Goal: Information Seeking & Learning: Learn about a topic

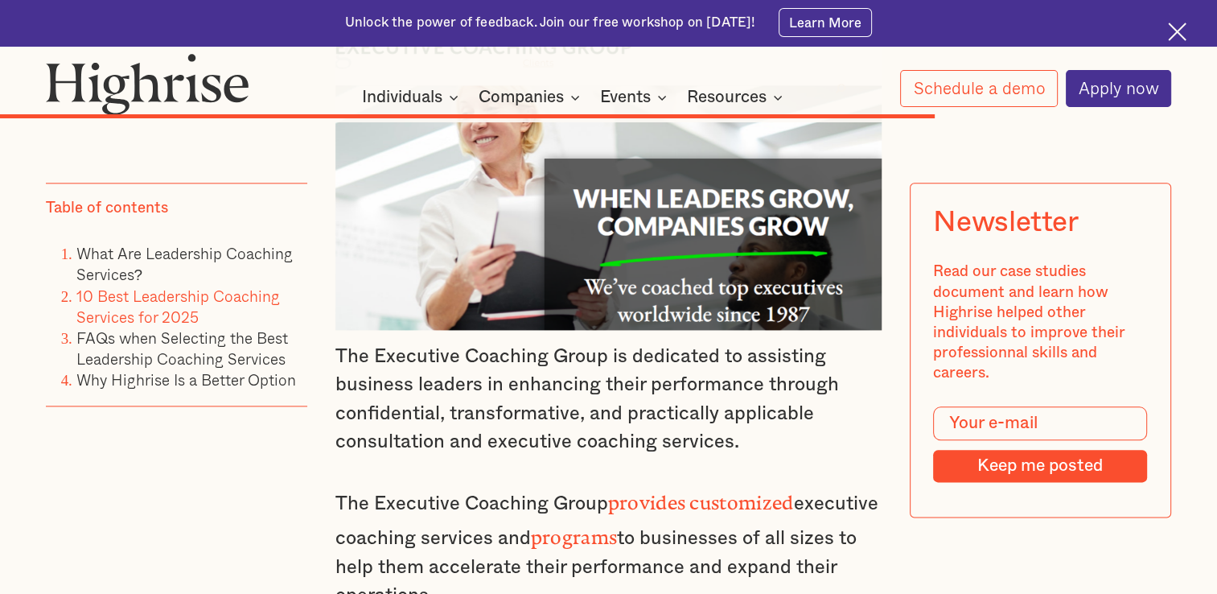
scroll to position [14077, 0]
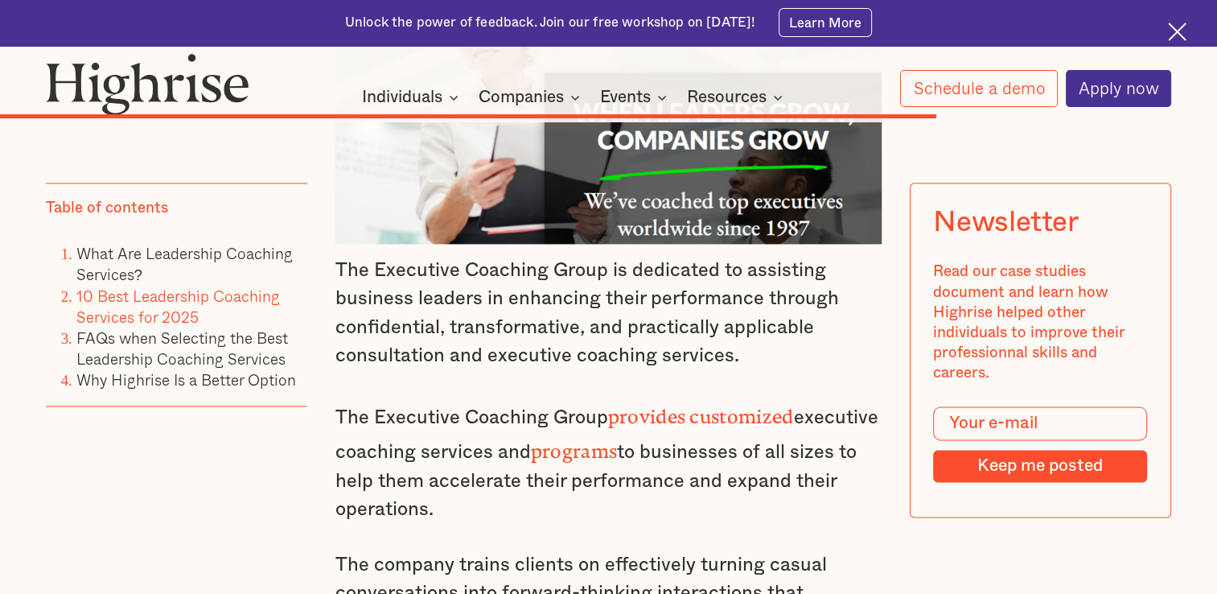
drag, startPoint x: 693, startPoint y: 446, endPoint x: 678, endPoint y: 442, distance: 15.8
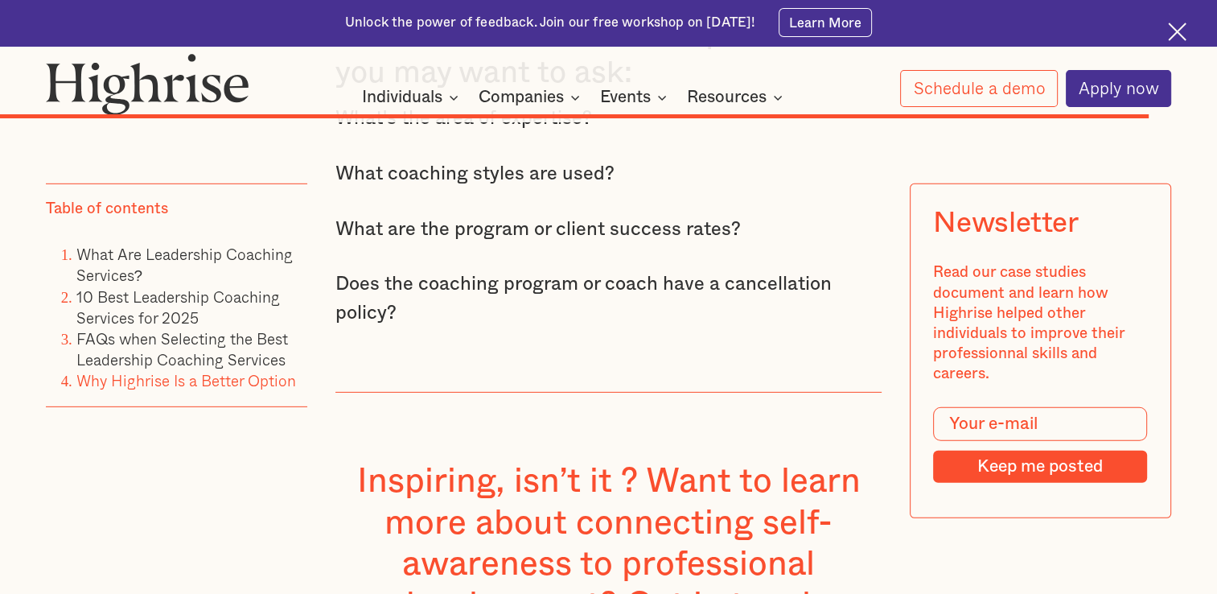
scroll to position [16973, 0]
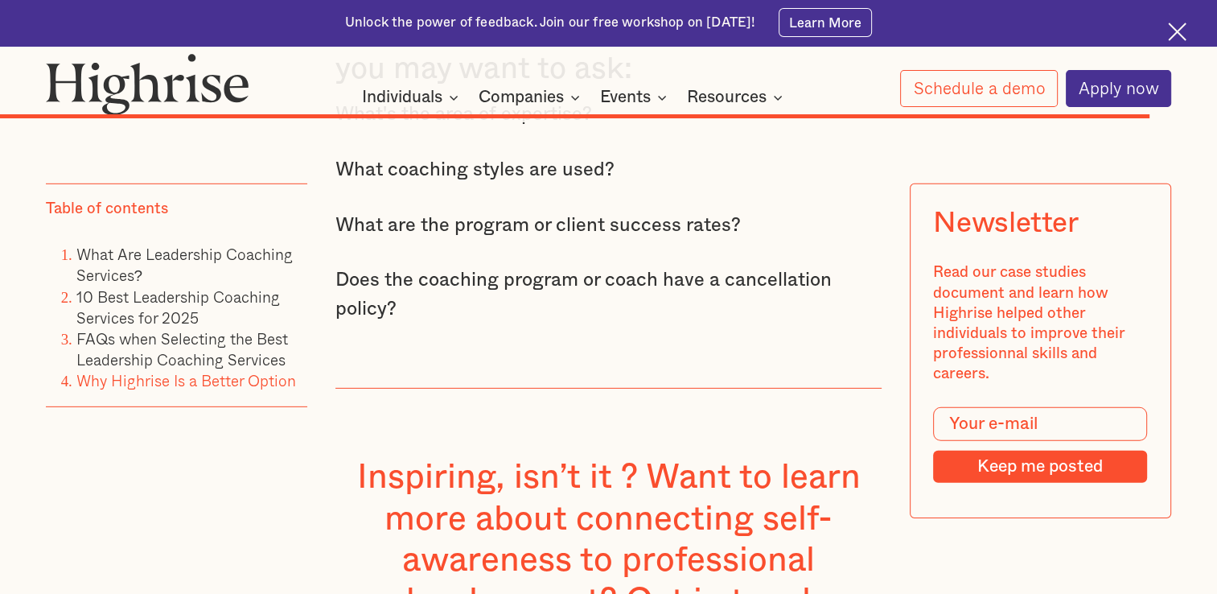
click at [154, 85] on img at bounding box center [148, 83] width 204 height 61
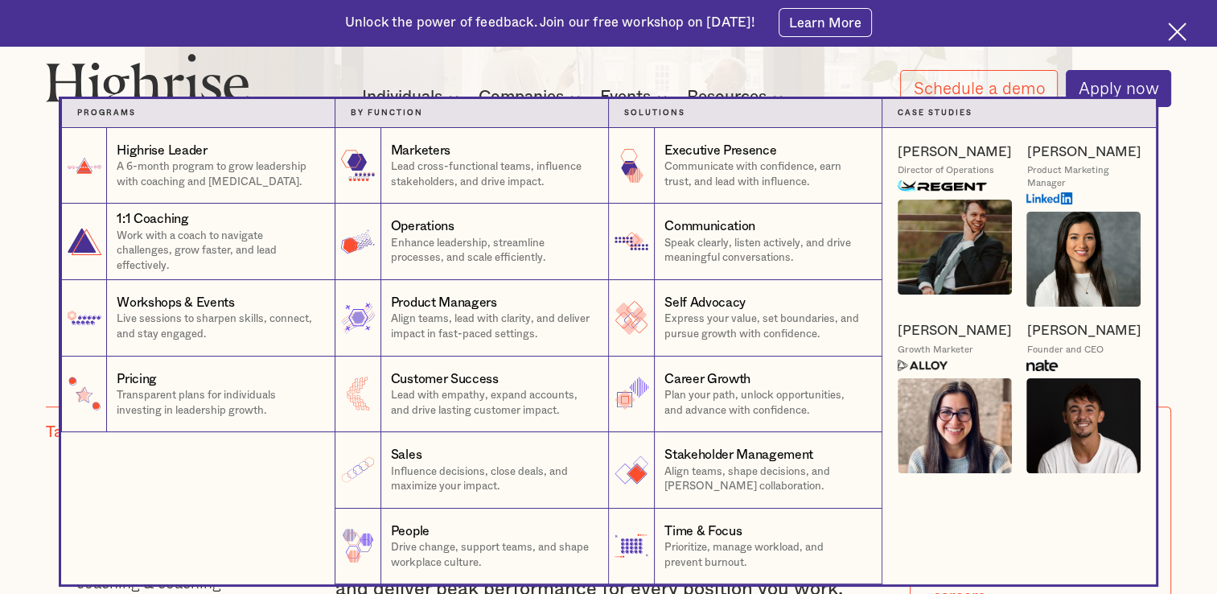
scroll to position [885, 0]
click at [1205, 330] on nav "Programs 1 Highrise Leader A 6-month program to grow leadership with coaching a…" at bounding box center [608, 341] width 1217 height 485
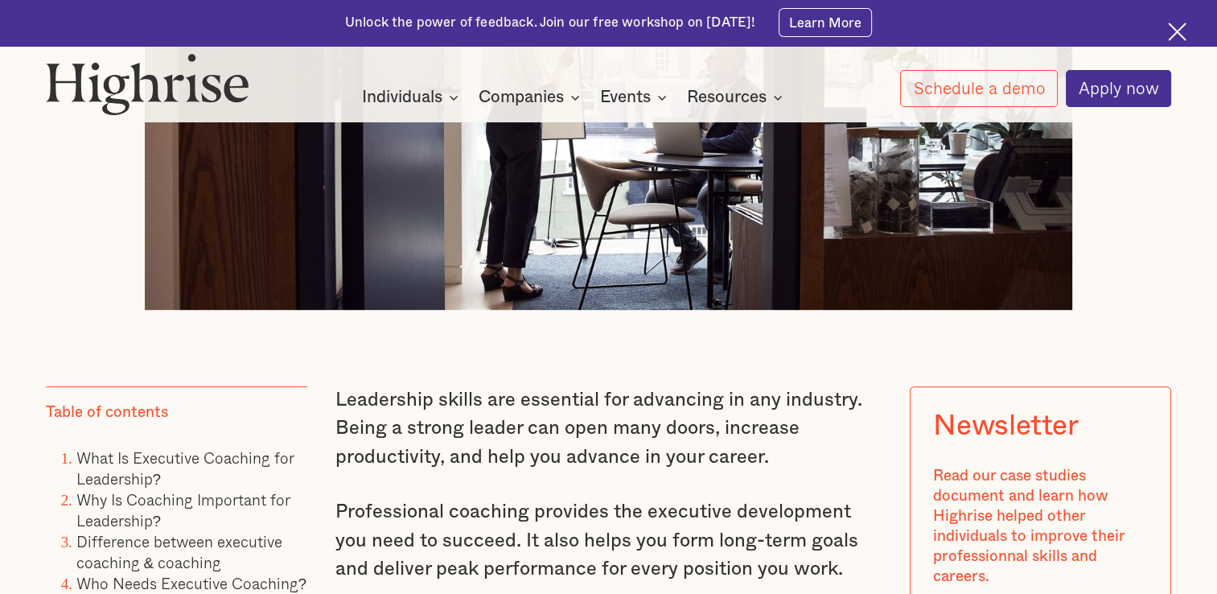
click at [1173, 31] on img at bounding box center [1177, 32] width 19 height 19
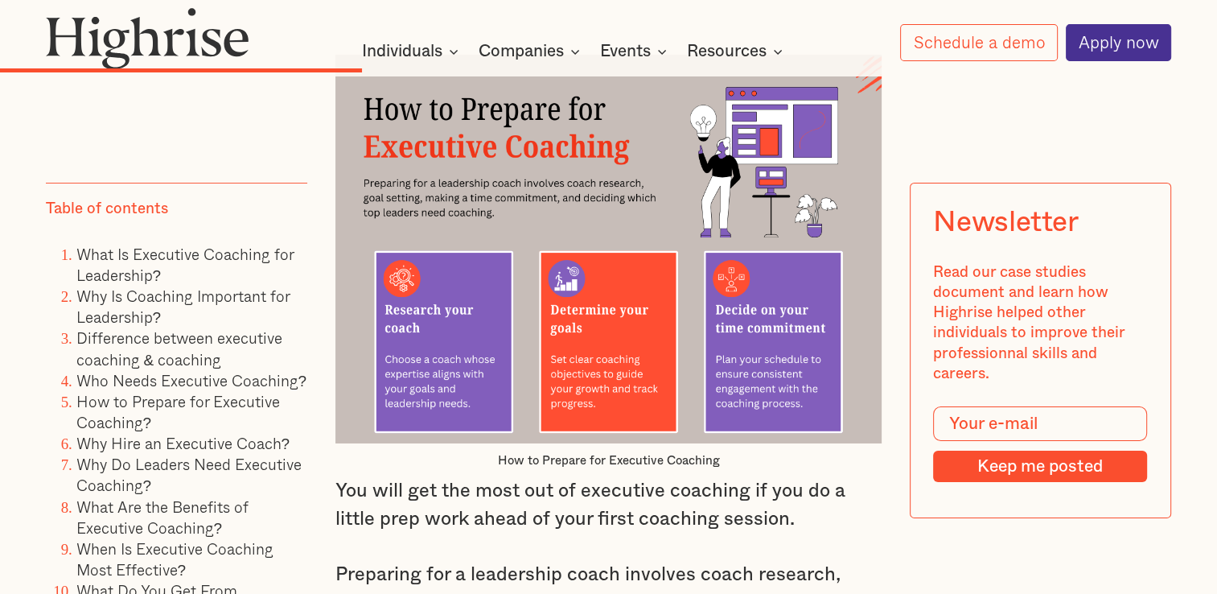
scroll to position [5470, 0]
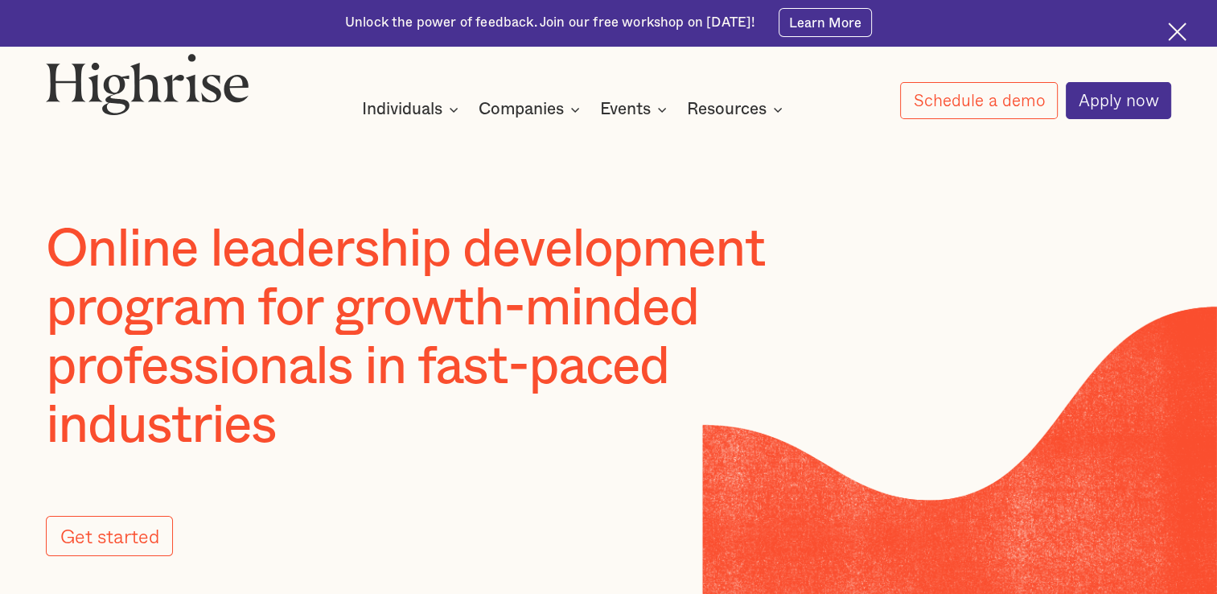
click at [1176, 33] on img at bounding box center [1177, 32] width 19 height 19
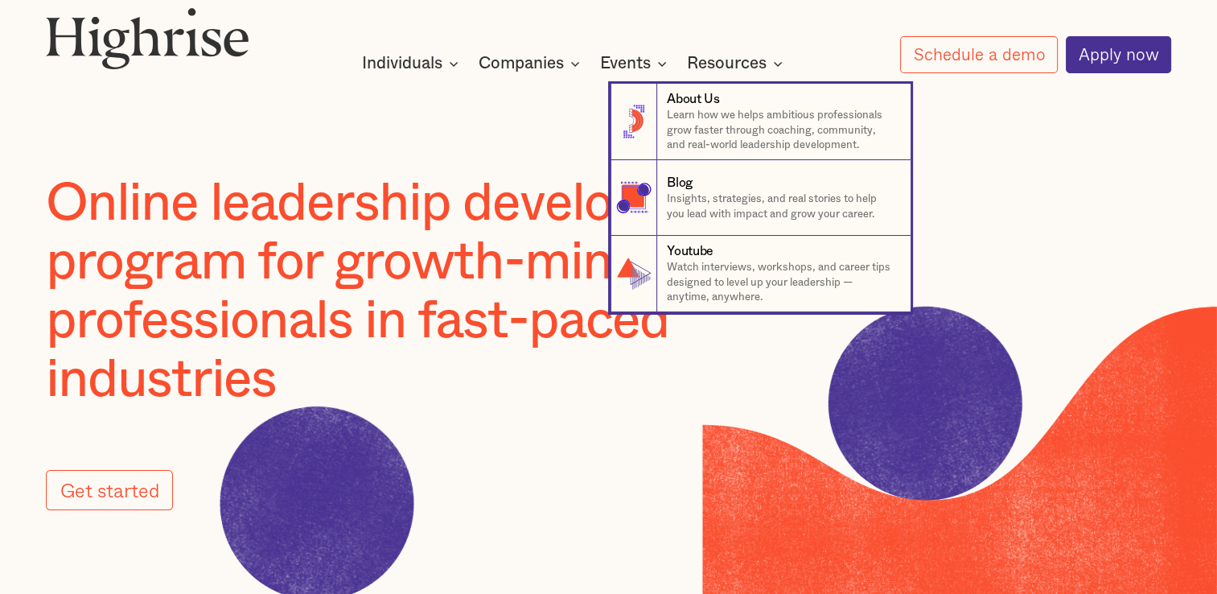
click at [541, 65] on nav "8 About Us Learn how we helps ambitious professionals grow faster through coach…" at bounding box center [608, 182] width 965 height 259
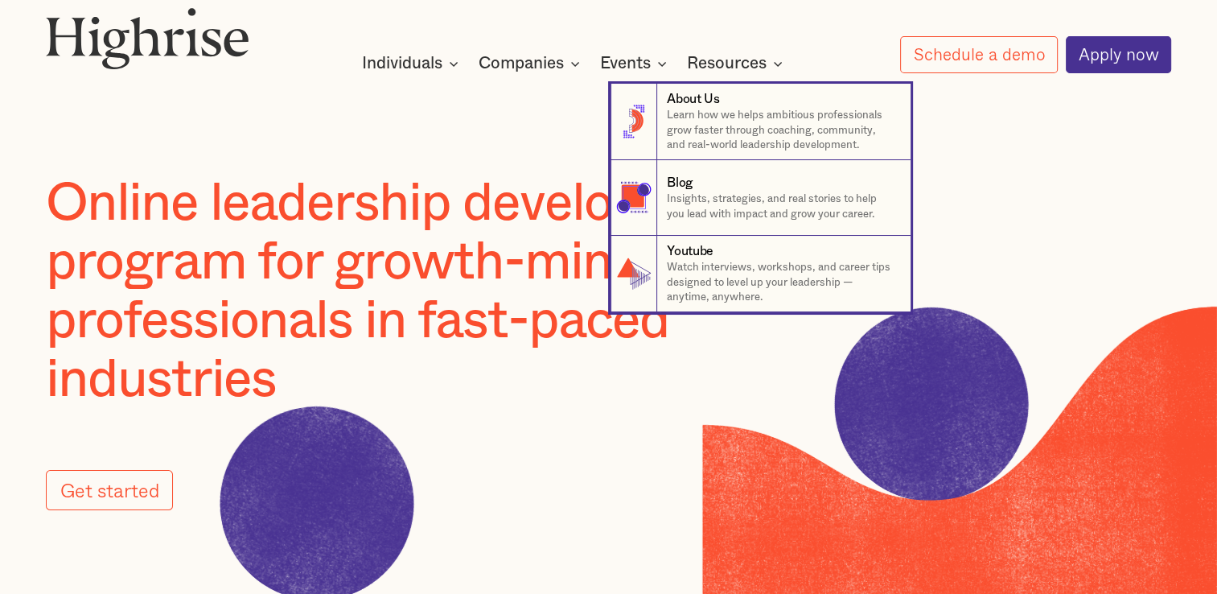
click at [841, 60] on nav "8 About Us Learn how we helps ambitious professionals grow faster through coach…" at bounding box center [608, 182] width 965 height 259
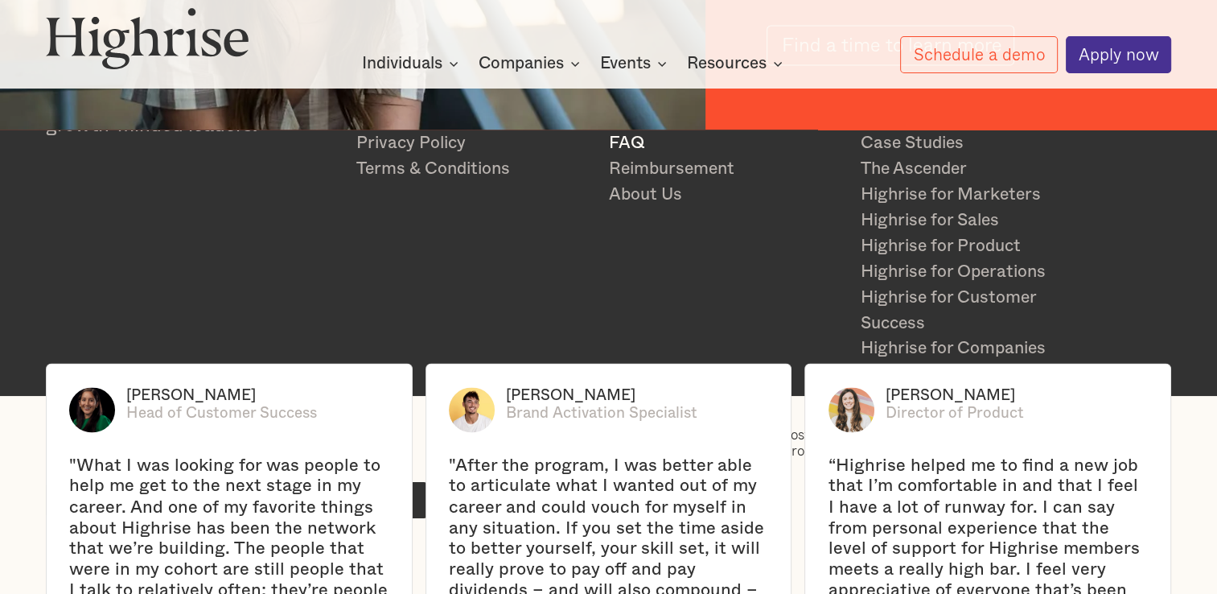
scroll to position [2574, 0]
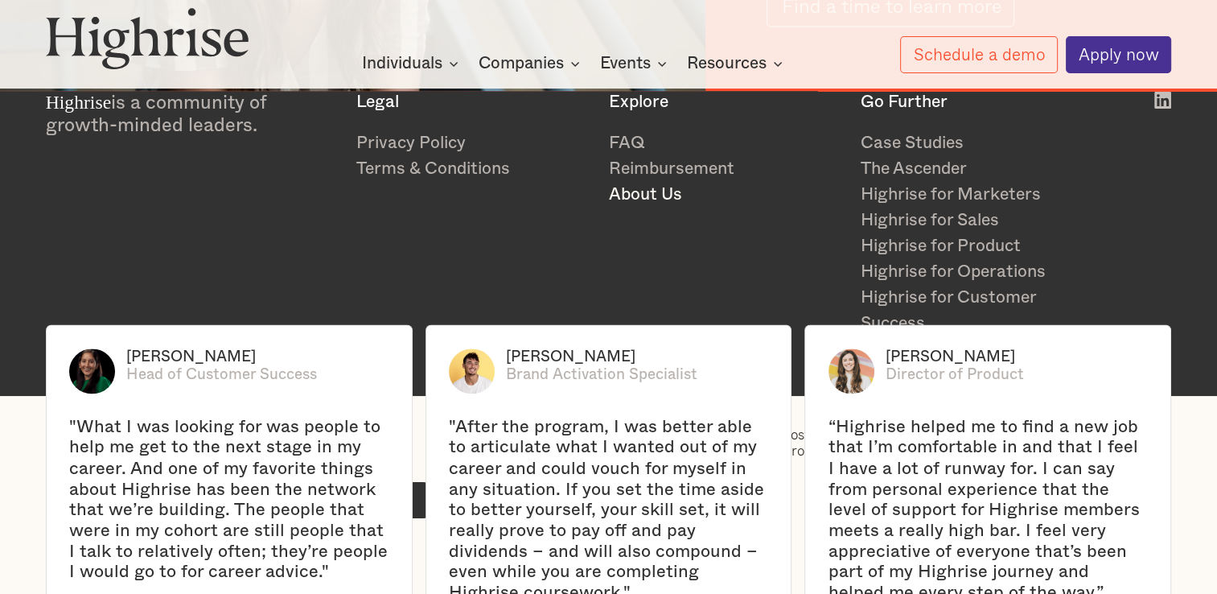
click at [637, 186] on link "About Us" at bounding box center [724, 195] width 233 height 26
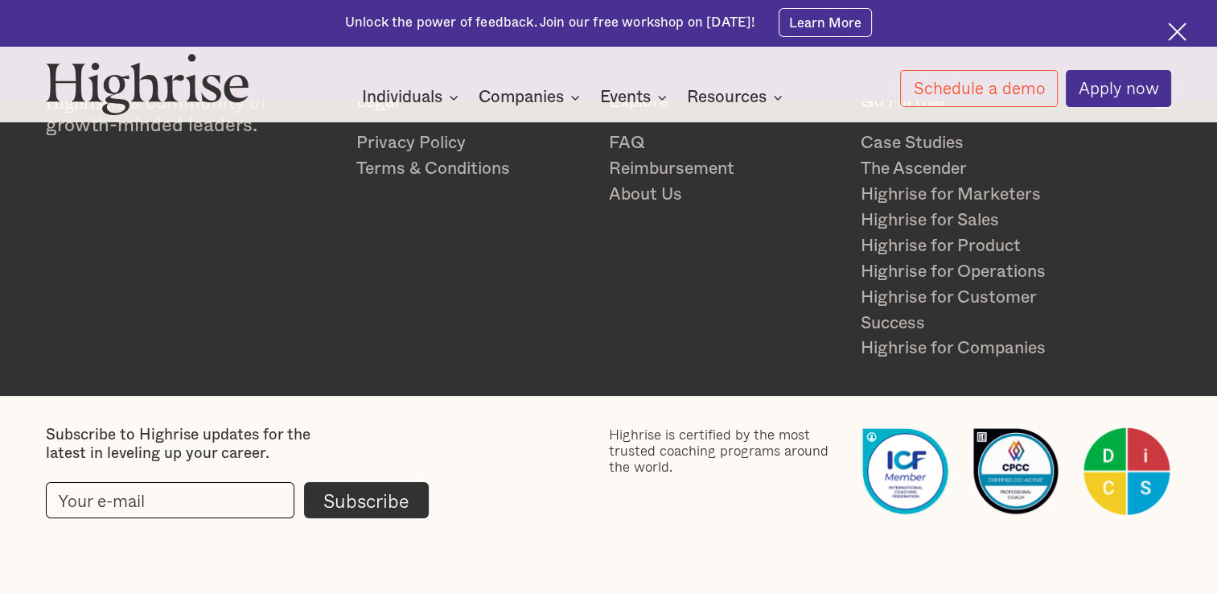
scroll to position [4209, 0]
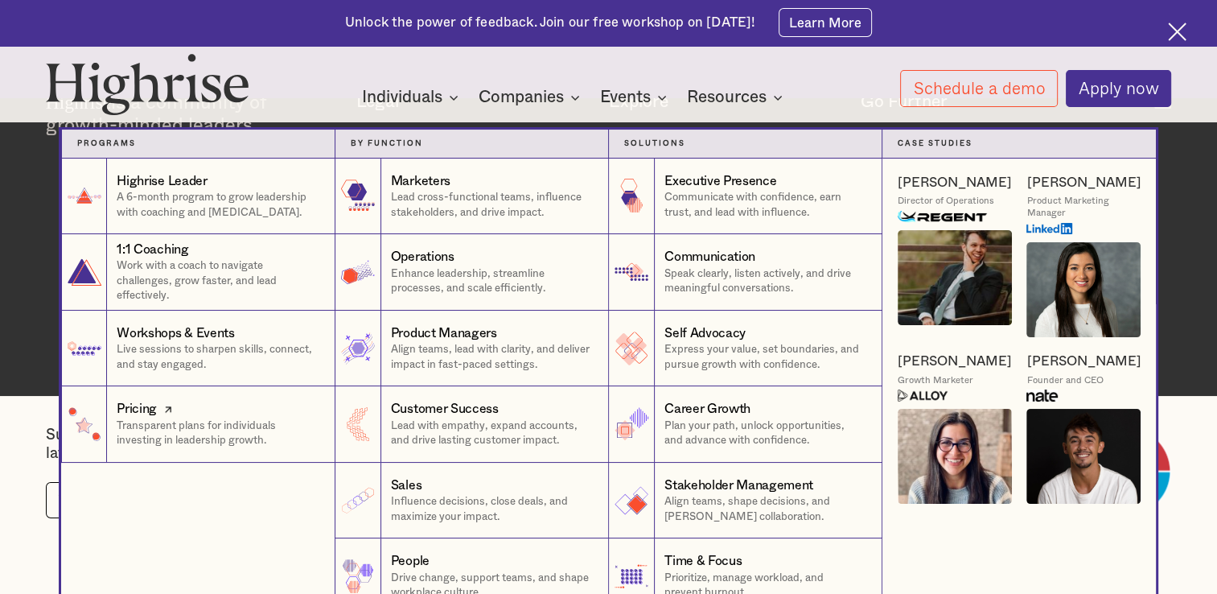
click at [205, 439] on p "Transparent plans for individuals investing in leadership growth." at bounding box center [218, 433] width 203 height 30
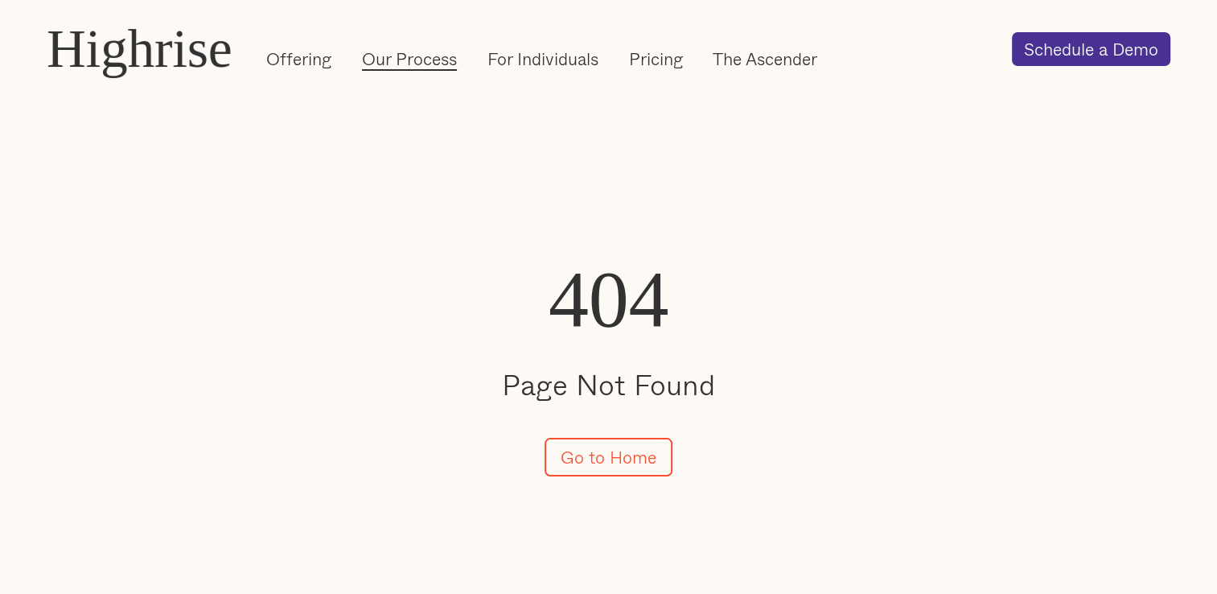
click at [432, 63] on link "Our Process" at bounding box center [409, 59] width 95 height 24
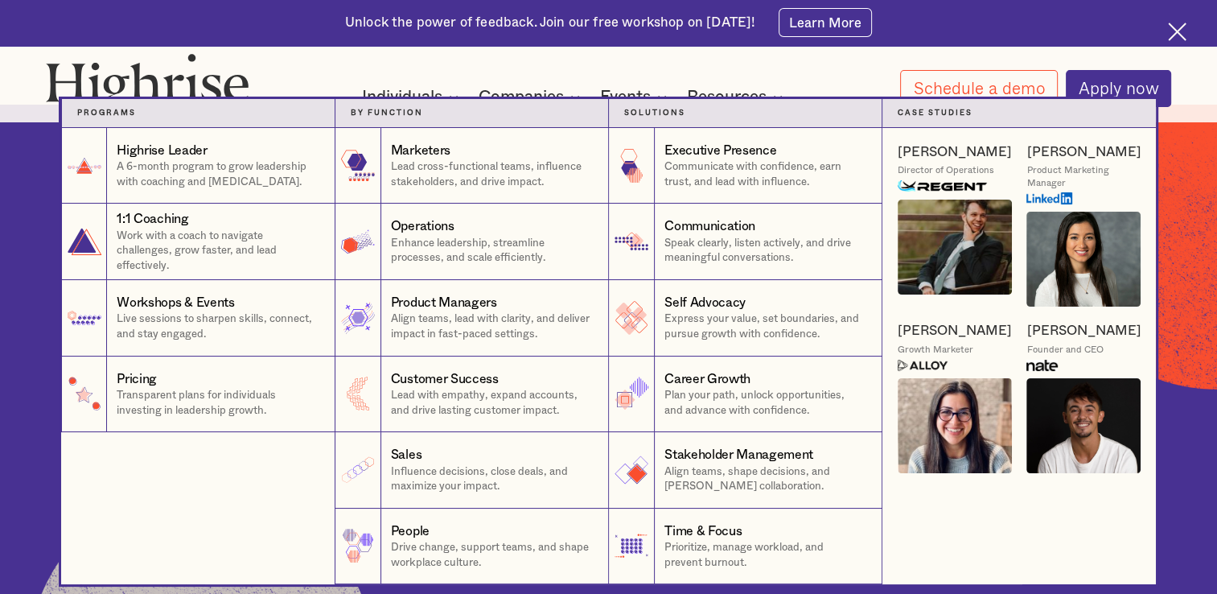
click at [1153, 286] on div "[PERSON_NAME] Director of Operations [PERSON_NAME] Product Marketing Manager [P…" at bounding box center [1019, 308] width 274 height 360
click at [1180, 286] on nav "Programs 1 Highrise Leader A 6-month program to grow leadership with coaching a…" at bounding box center [608, 341] width 1217 height 485
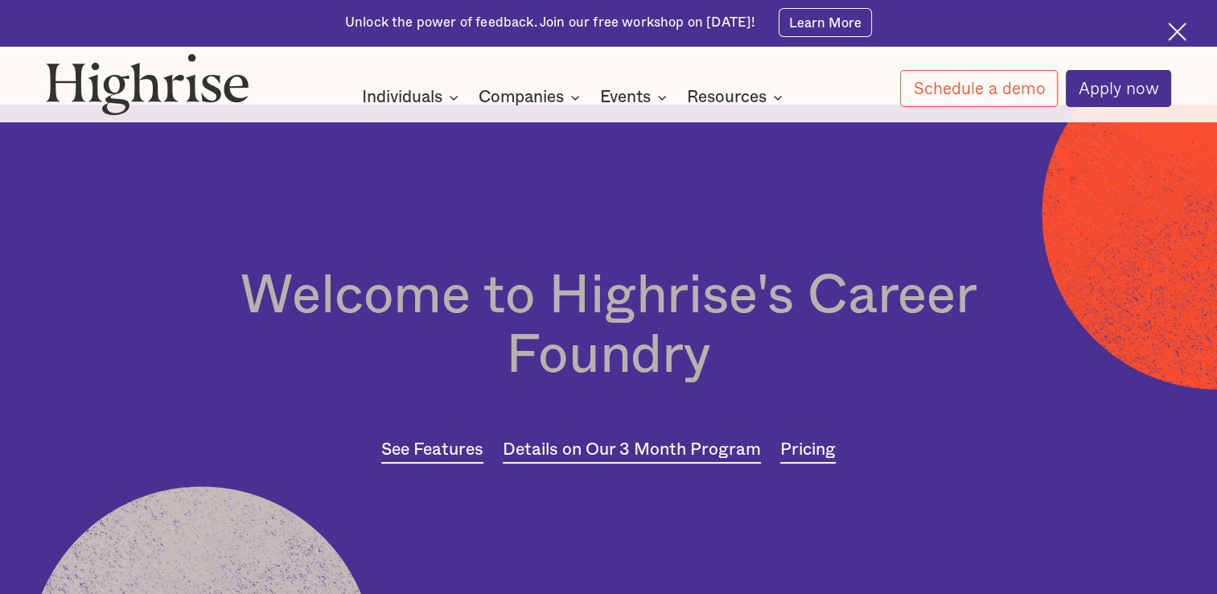
click at [228, 85] on img at bounding box center [148, 83] width 204 height 61
